Goal: Manage account settings

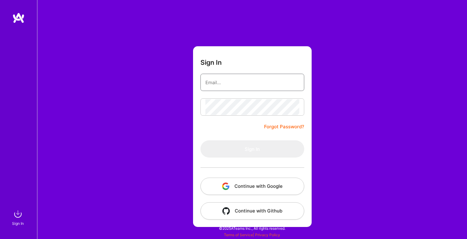
type input "[PERSON_NAME][EMAIL_ADDRESS][PERSON_NAME][DOMAIN_NAME]"
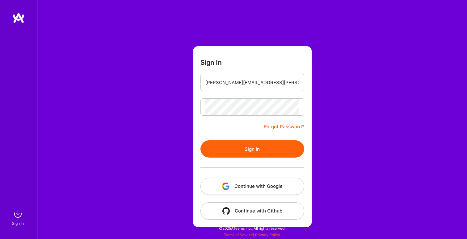
click at [259, 151] on button "Sign In" at bounding box center [252, 149] width 104 height 17
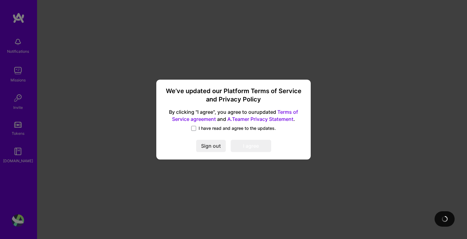
click at [219, 128] on body "Notifications Missions Invite Tokens [DOMAIN_NAME] Profile Close Show all notif…" at bounding box center [233, 238] width 467 height 476
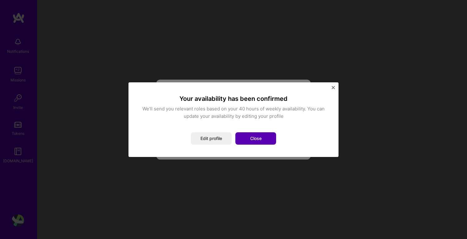
click at [257, 140] on button "Close" at bounding box center [255, 139] width 41 height 12
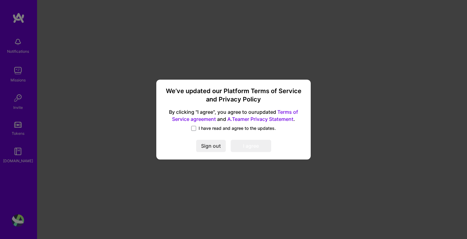
click at [228, 127] on span "I have read and agree to the updates." at bounding box center [237, 128] width 77 height 6
click at [0, 0] on input "I have read and agree to the updates." at bounding box center [0, 0] width 0 height 0
click at [254, 147] on button "I agree" at bounding box center [251, 146] width 40 height 12
